Goal: Information Seeking & Learning: Learn about a topic

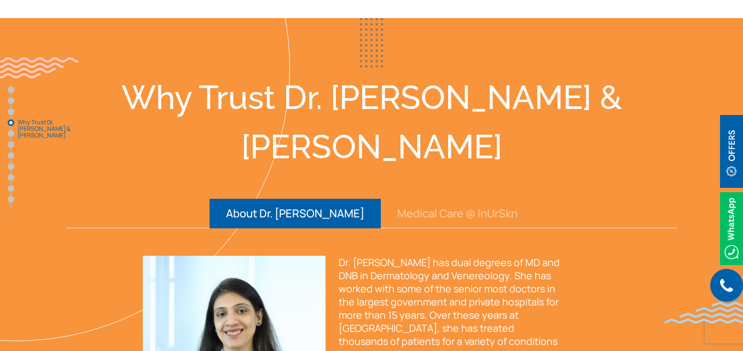
scroll to position [1477, 0]
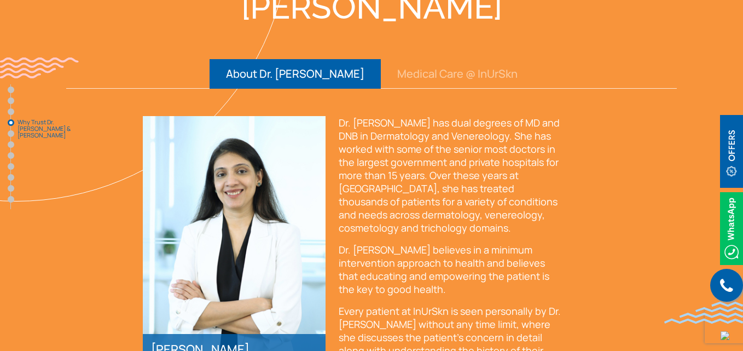
click at [390, 59] on button "Medical Care @ InUrSkn" at bounding box center [457, 74] width 153 height 30
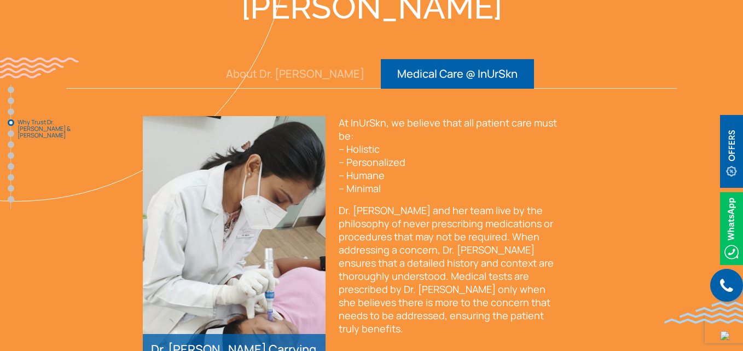
click at [330, 59] on button "About Dr. [PERSON_NAME]" at bounding box center [294, 74] width 171 height 30
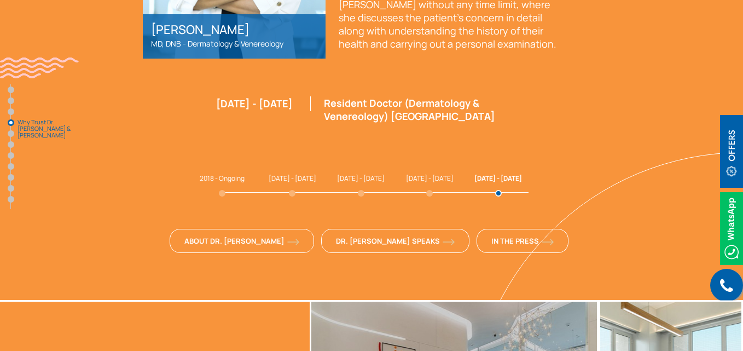
scroll to position [1805, 0]
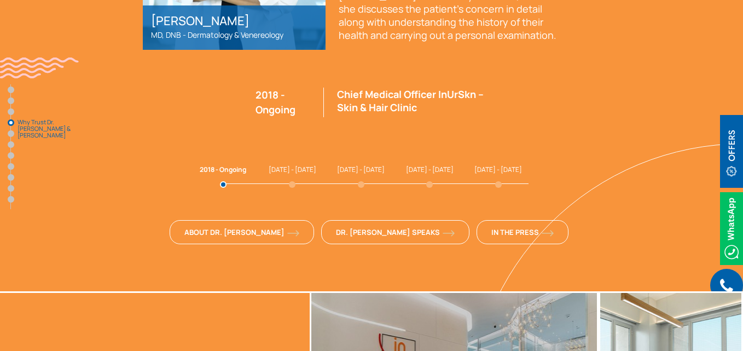
click at [287, 165] on span "[DATE] - [DATE]" at bounding box center [293, 169] width 48 height 9
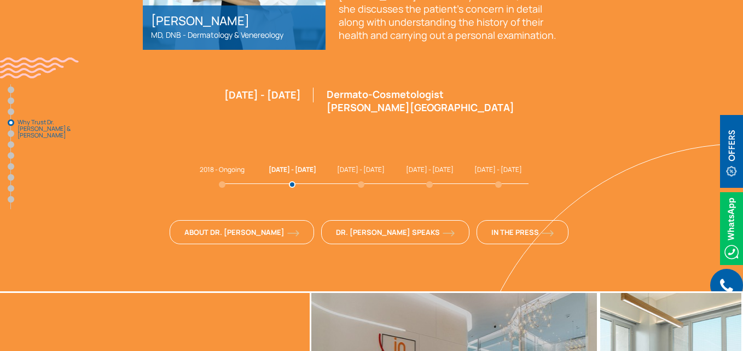
click at [354, 165] on span "[DATE] - [DATE]" at bounding box center [361, 169] width 48 height 9
click at [422, 165] on span "[DATE] - [DATE]" at bounding box center [430, 169] width 48 height 9
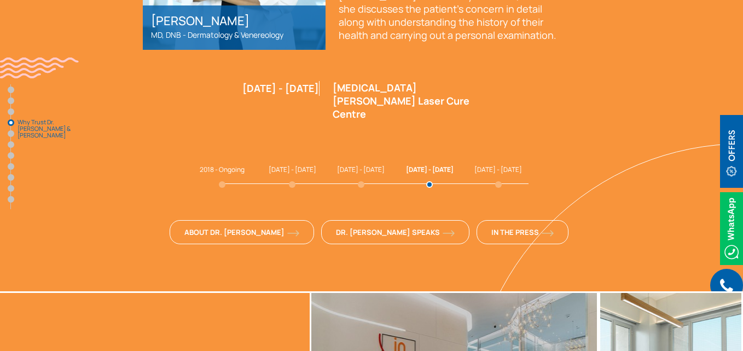
click at [491, 165] on span "[DATE] - [DATE]" at bounding box center [498, 169] width 48 height 9
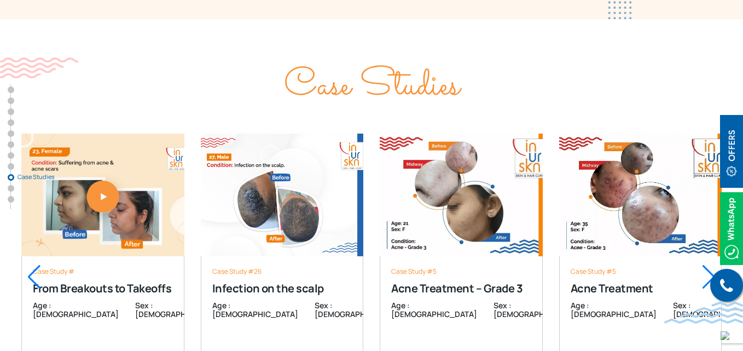
scroll to position [3938, 0]
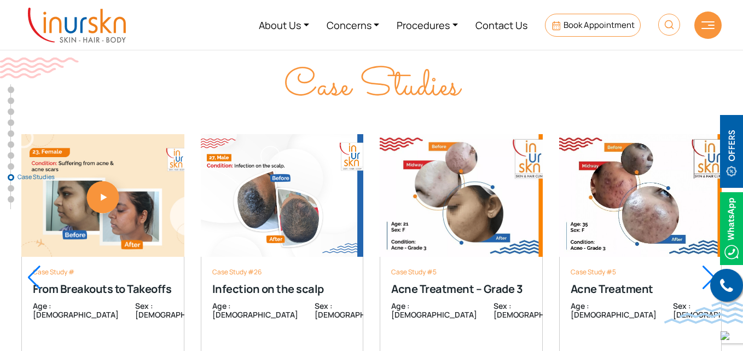
click at [29, 265] on div at bounding box center [34, 277] width 15 height 24
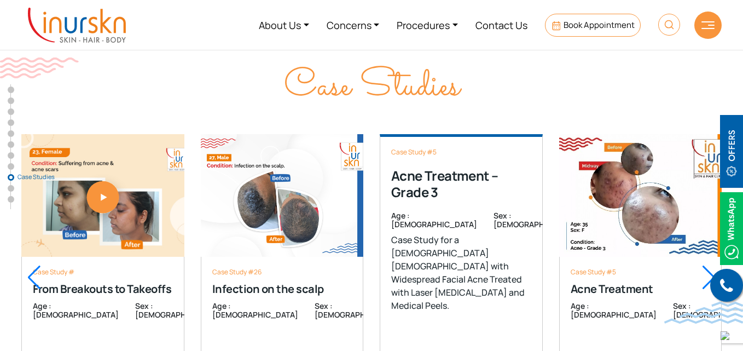
scroll to position [3774, 0]
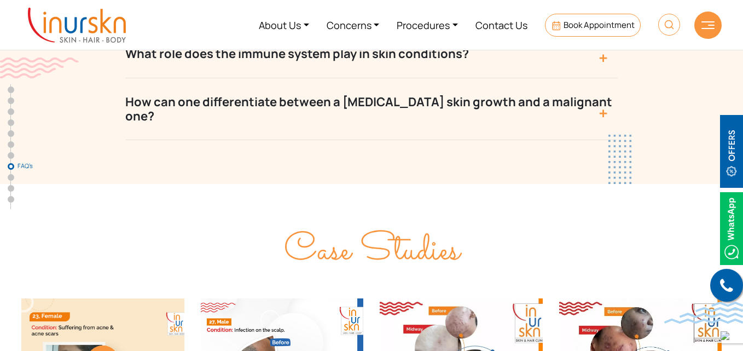
click at [387, 222] on span "Case Studies" at bounding box center [372, 250] width 176 height 57
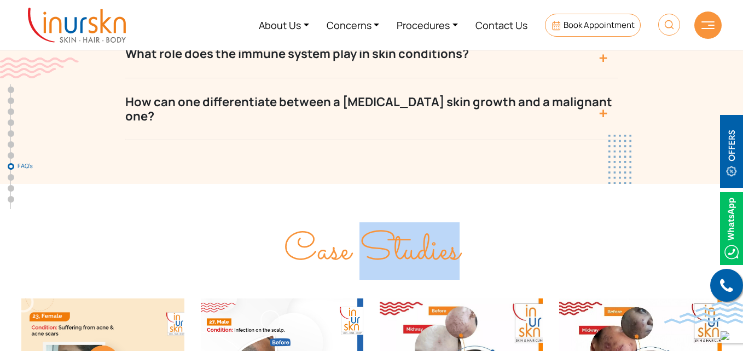
click at [387, 222] on span "Case Studies" at bounding box center [372, 250] width 176 height 57
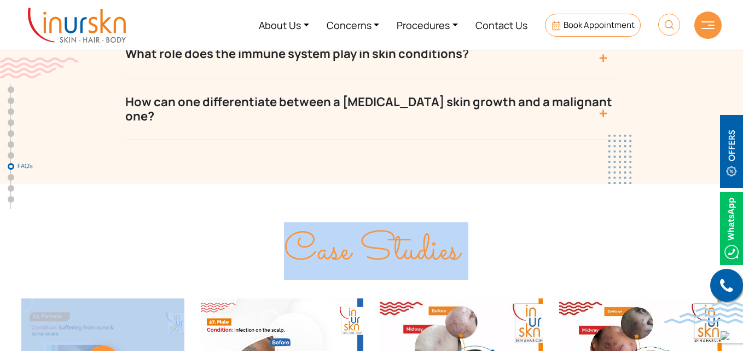
click at [387, 222] on span "Case Studies" at bounding box center [372, 250] width 176 height 57
copy div "Case Studies"
